Goal: Task Accomplishment & Management: Manage account settings

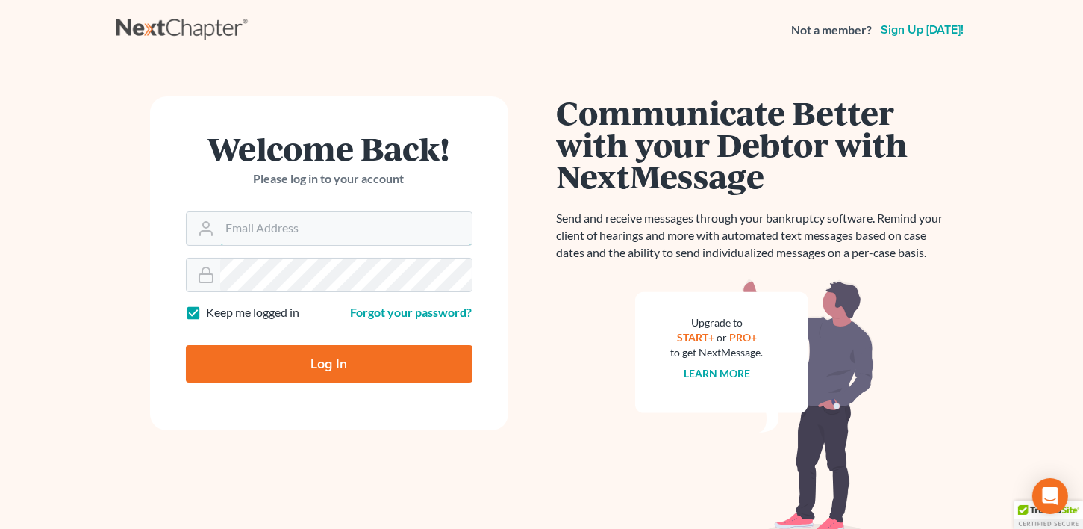
type input "[EMAIL_ADDRESS][DOMAIN_NAME]"
click at [337, 366] on input "Log In" at bounding box center [329, 363] width 287 height 37
type input "Thinking..."
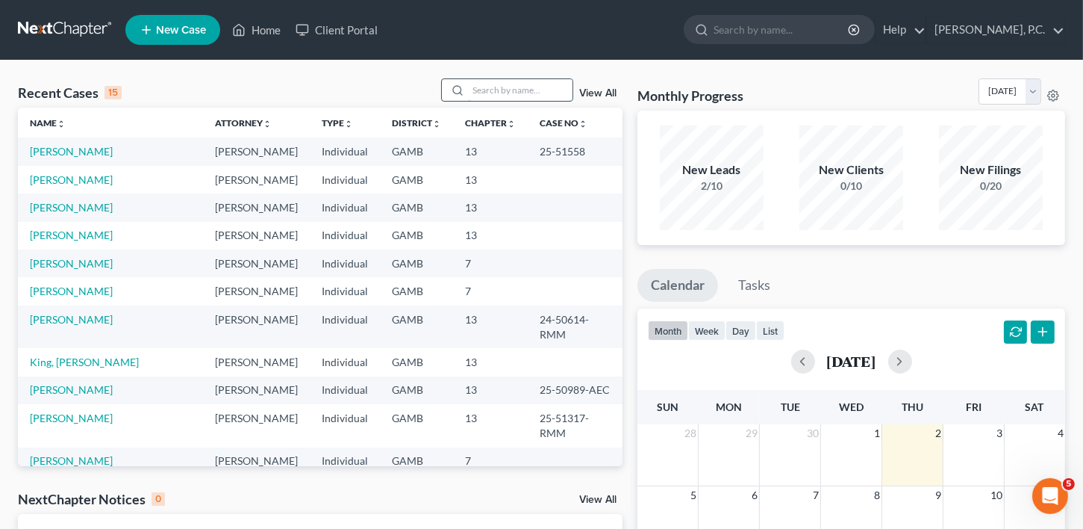
click at [529, 88] on input "search" at bounding box center [520, 90] width 105 height 22
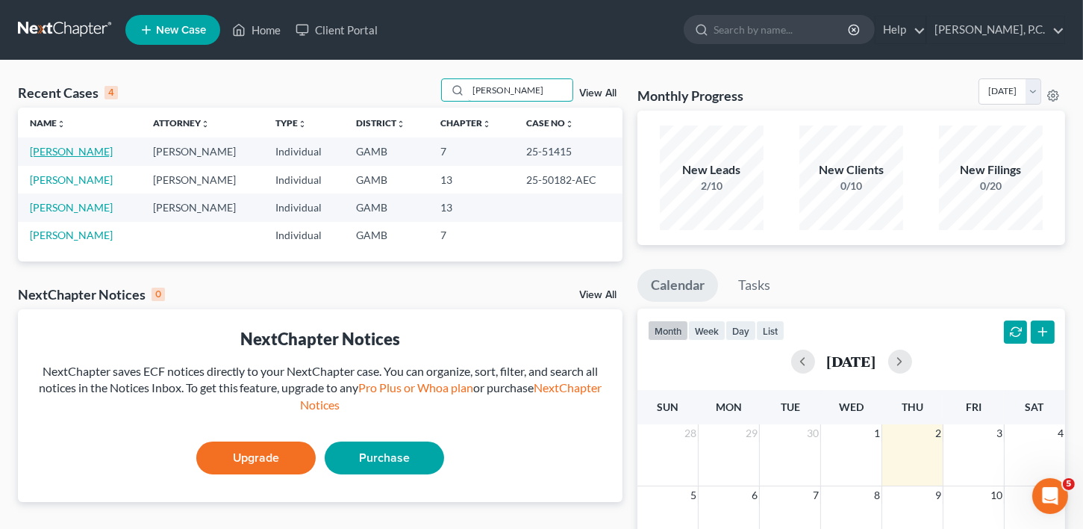
type input "[PERSON_NAME]"
click at [72, 149] on link "[PERSON_NAME]" at bounding box center [71, 151] width 83 height 13
